Goal: Navigation & Orientation: Find specific page/section

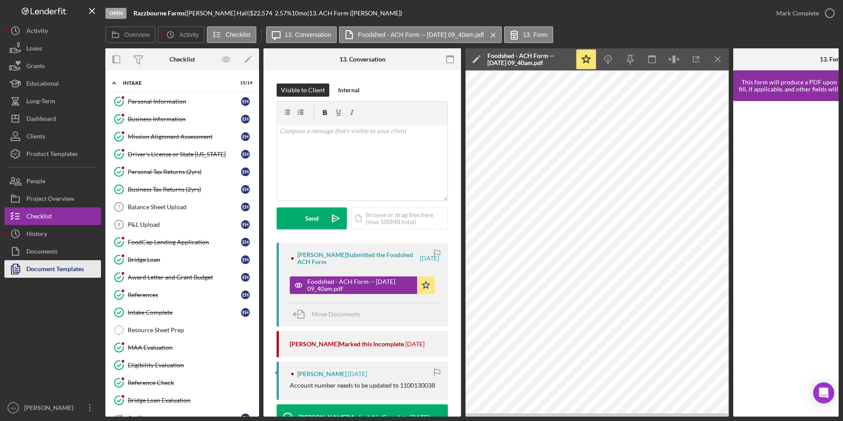
scroll to position [244, 0]
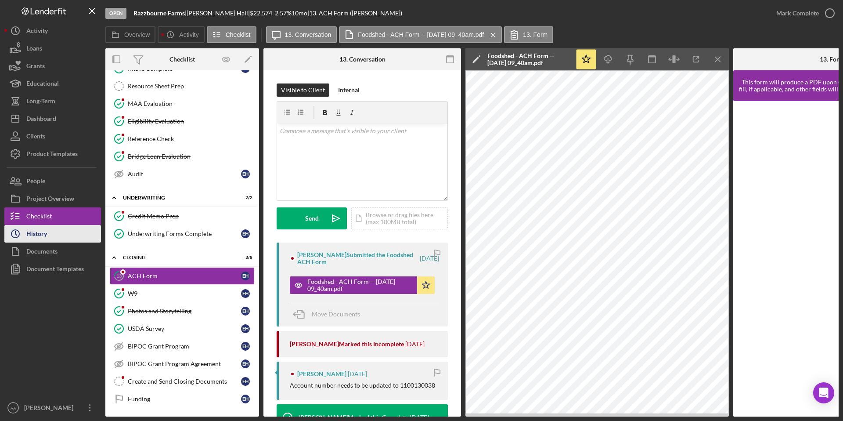
click at [61, 239] on button "Icon/History History" at bounding box center [52, 234] width 97 height 18
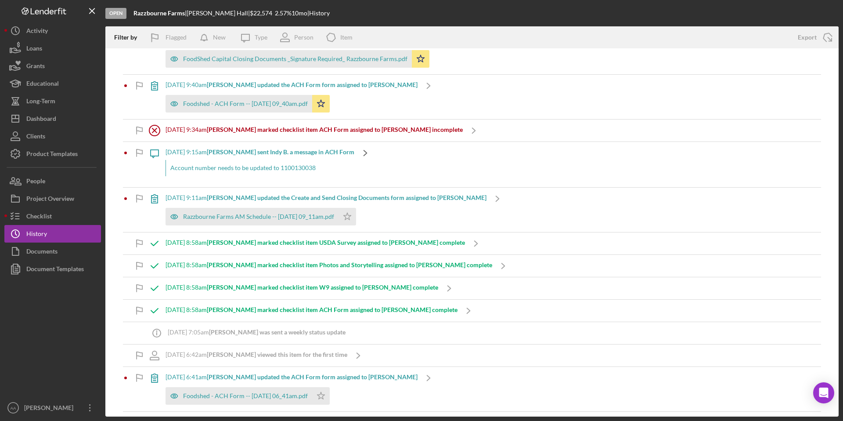
scroll to position [182, 0]
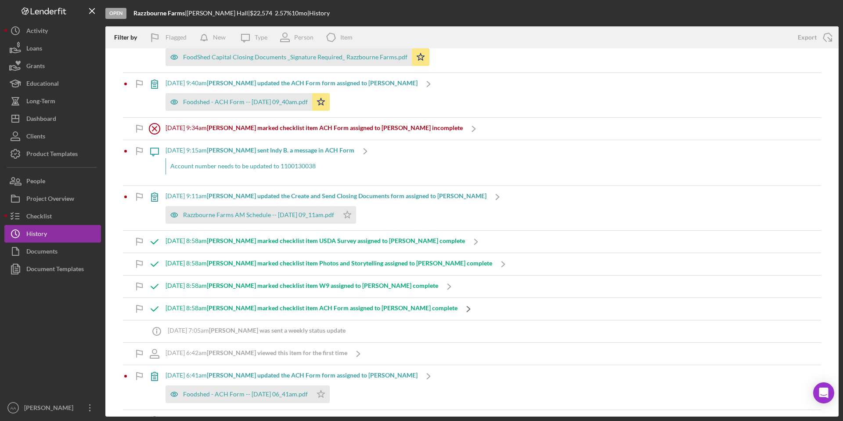
click at [457, 305] on icon "Icon/Navigate" at bounding box center [468, 309] width 22 height 22
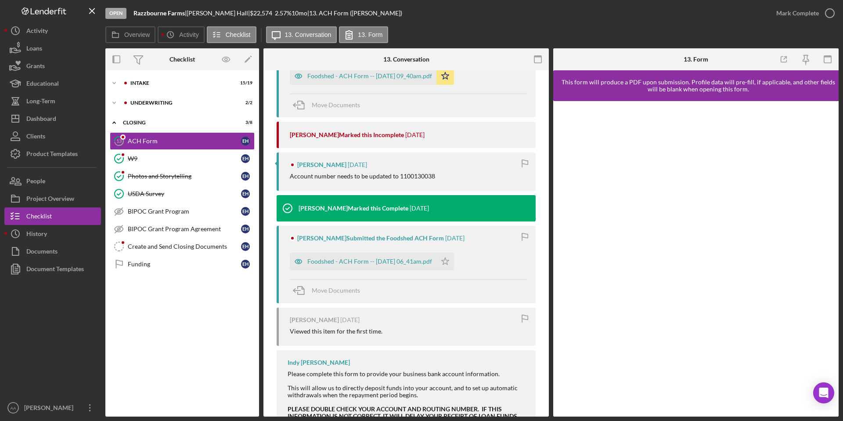
scroll to position [233, 0]
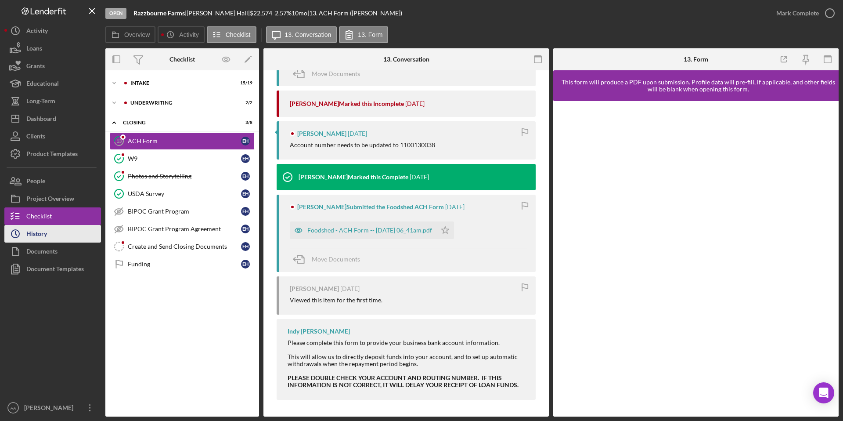
click at [52, 230] on button "Icon/History History" at bounding box center [52, 234] width 97 height 18
